Goal: Task Accomplishment & Management: Manage account settings

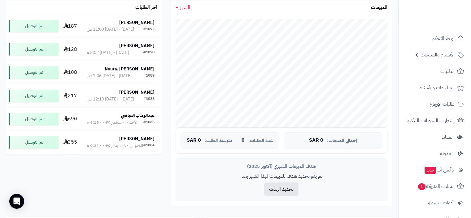
scroll to position [124, 0]
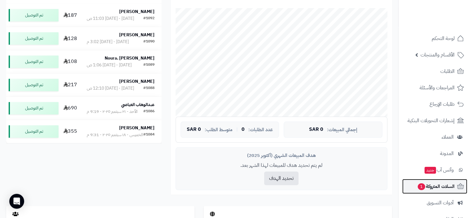
click at [442, 187] on span "السلات المتروكة 1" at bounding box center [435, 186] width 37 height 9
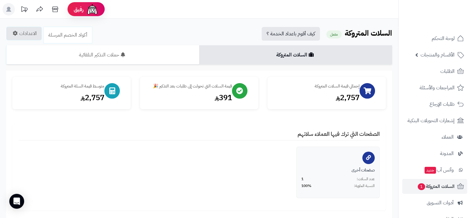
scroll to position [124, 0]
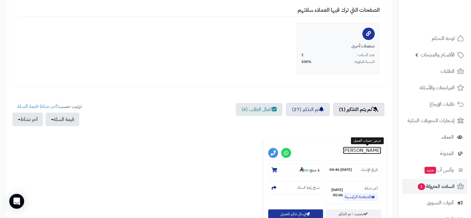
click at [368, 152] on link "[PERSON_NAME]" at bounding box center [362, 149] width 38 height 7
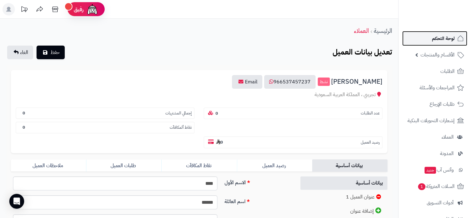
click at [443, 39] on span "لوحة التحكم" at bounding box center [443, 38] width 23 height 9
